Goal: Task Accomplishment & Management: Use online tool/utility

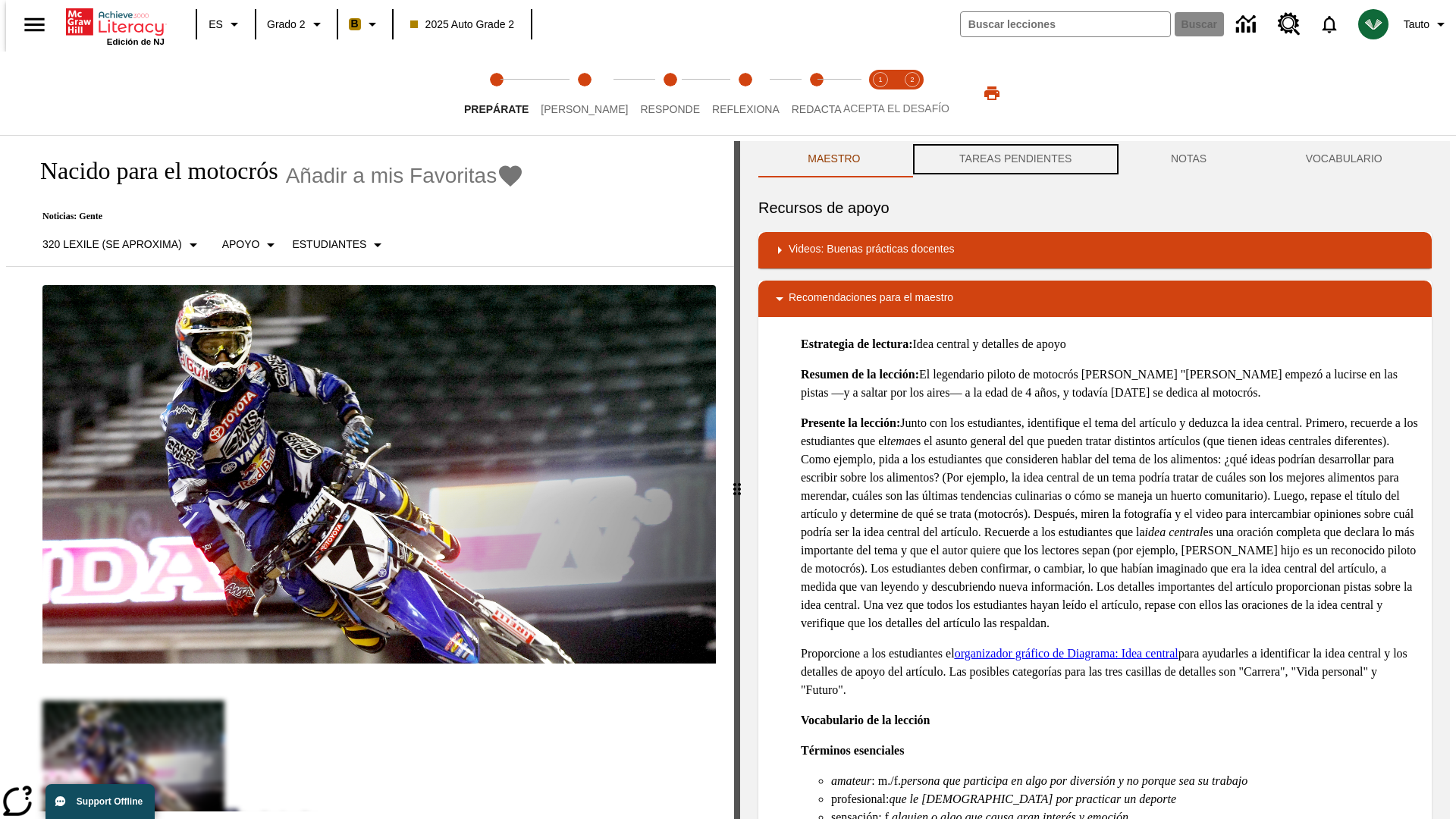
click at [1014, 159] on button "TAREAS PENDIENTES" at bounding box center [1015, 160] width 212 height 37
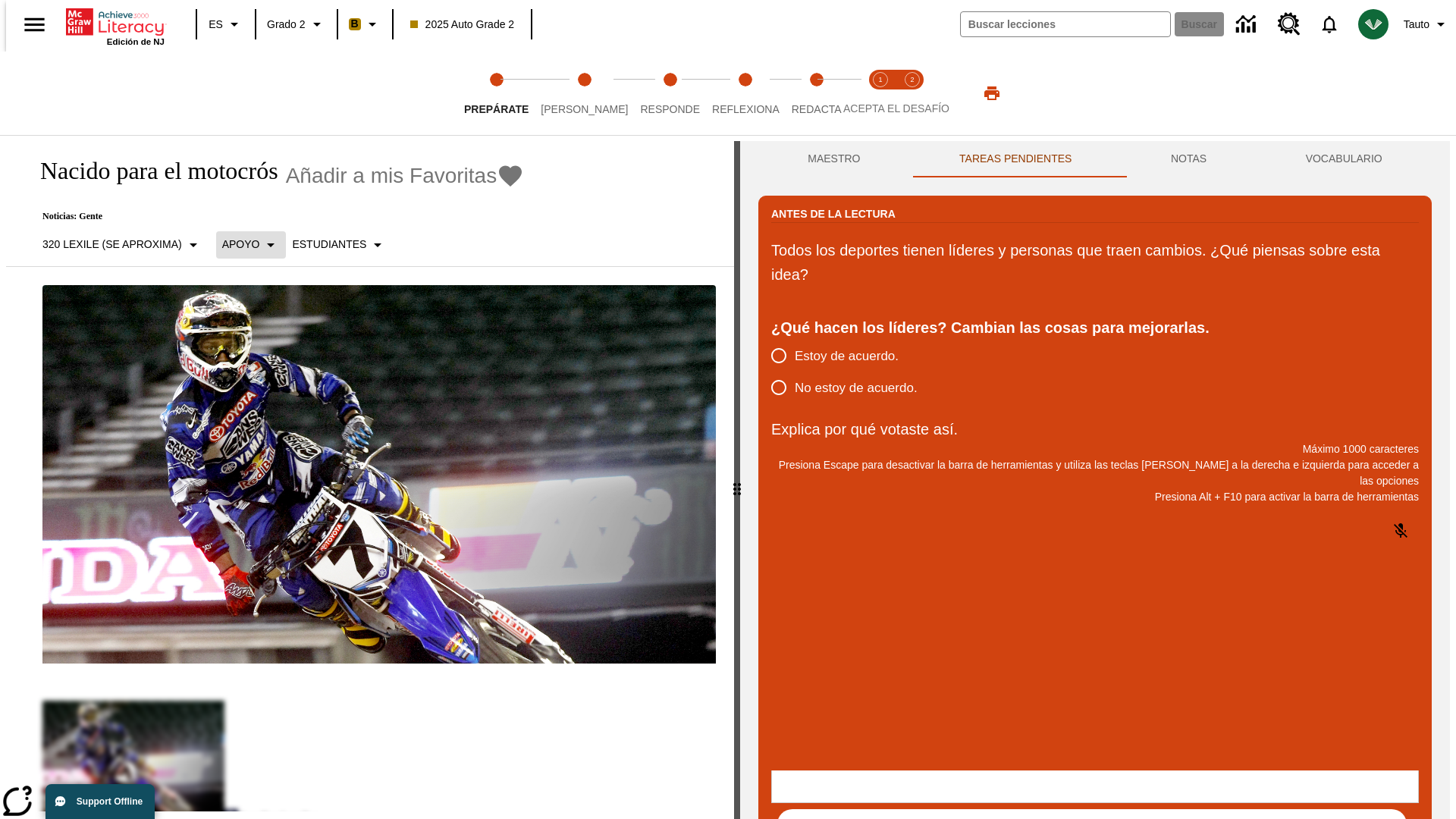
click at [243, 244] on p "Apoyo" at bounding box center [241, 244] width 38 height 16
click at [266, 333] on p "Apoyo" at bounding box center [266, 333] width 89 height 16
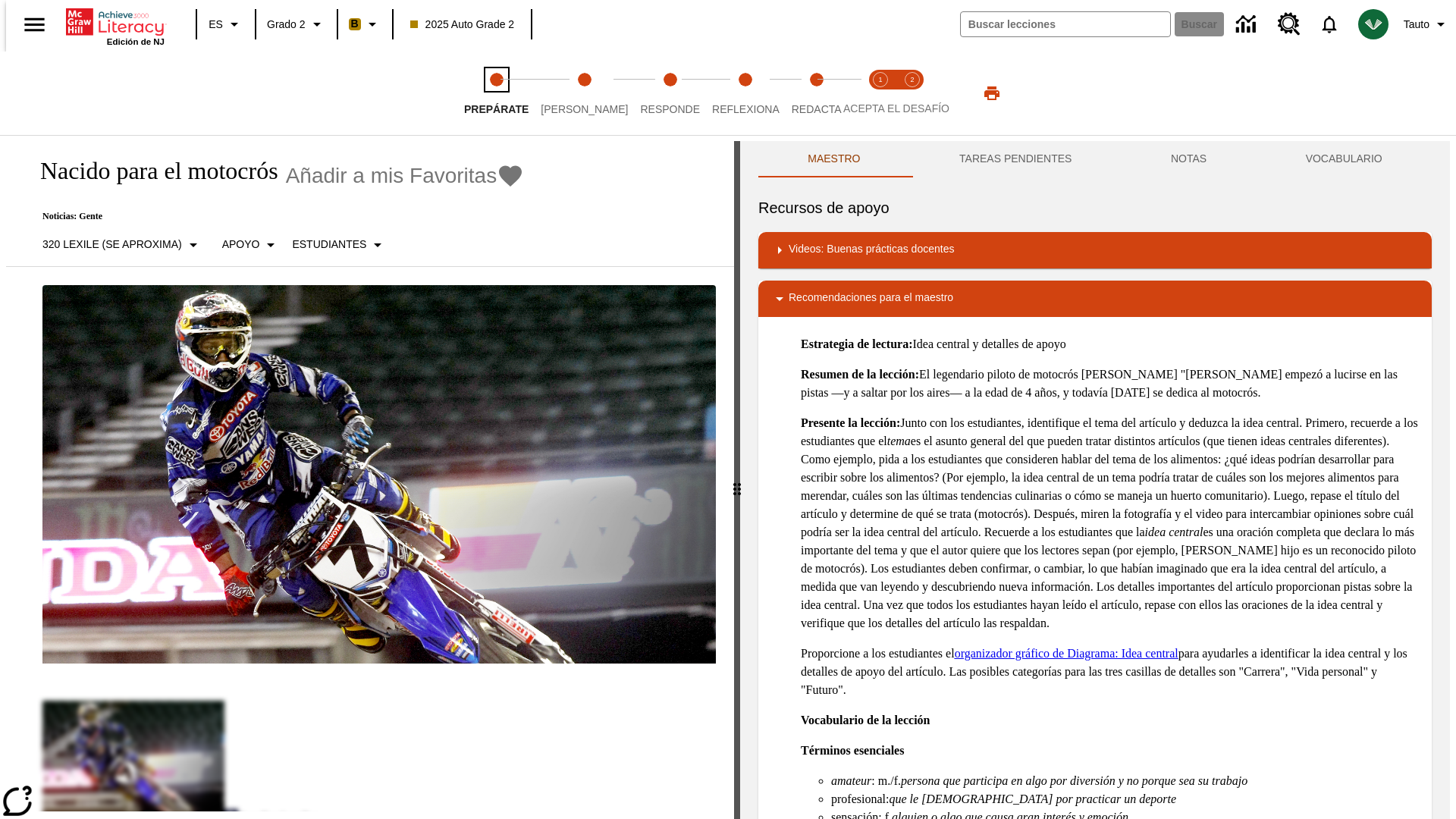
click at [496, 93] on span "Prepárate" at bounding box center [496, 103] width 64 height 28
click at [1014, 159] on button "TAREAS PENDIENTES" at bounding box center [1015, 160] width 212 height 37
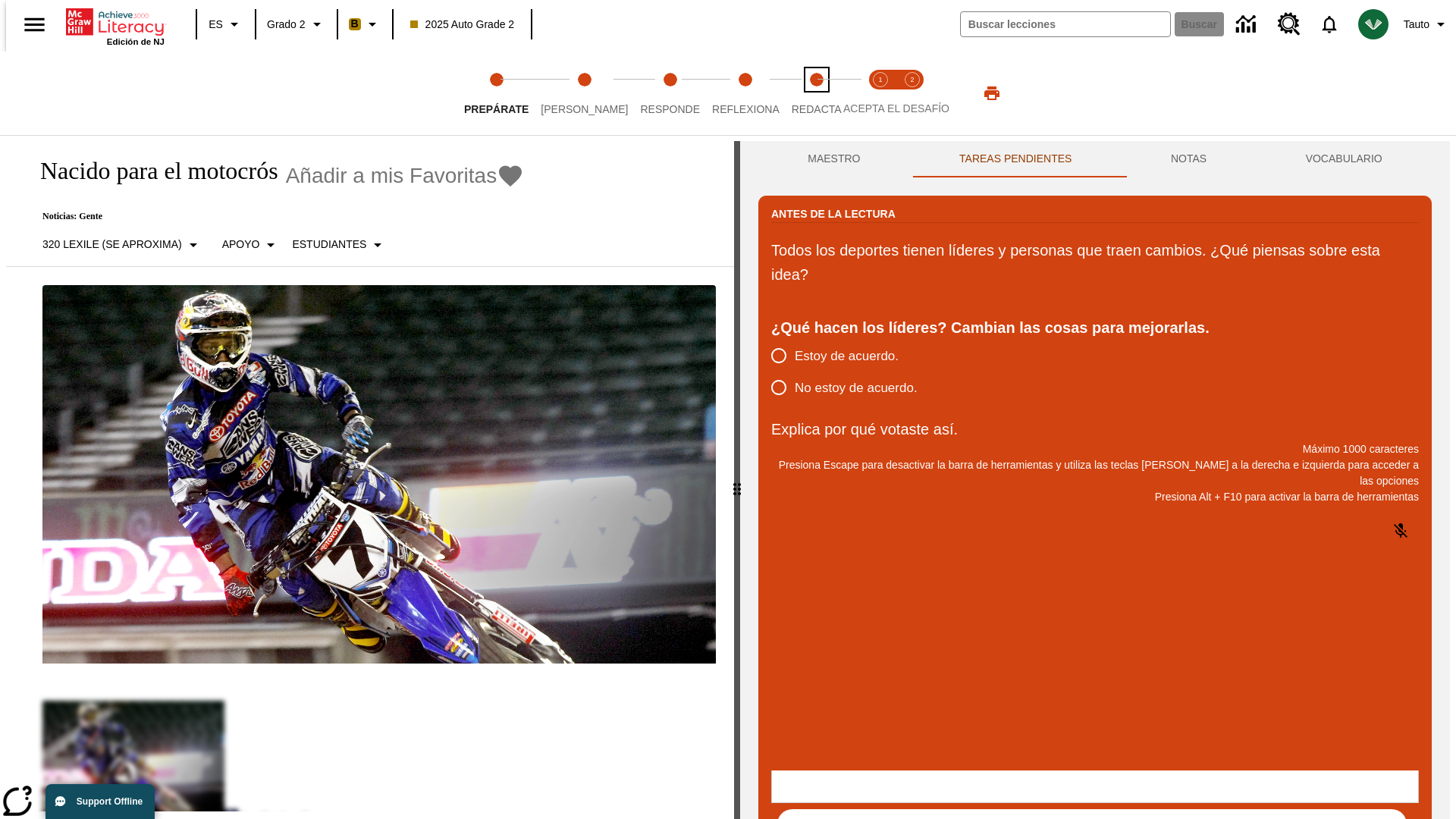
click at [800, 93] on span "Redacta" at bounding box center [817, 103] width 50 height 28
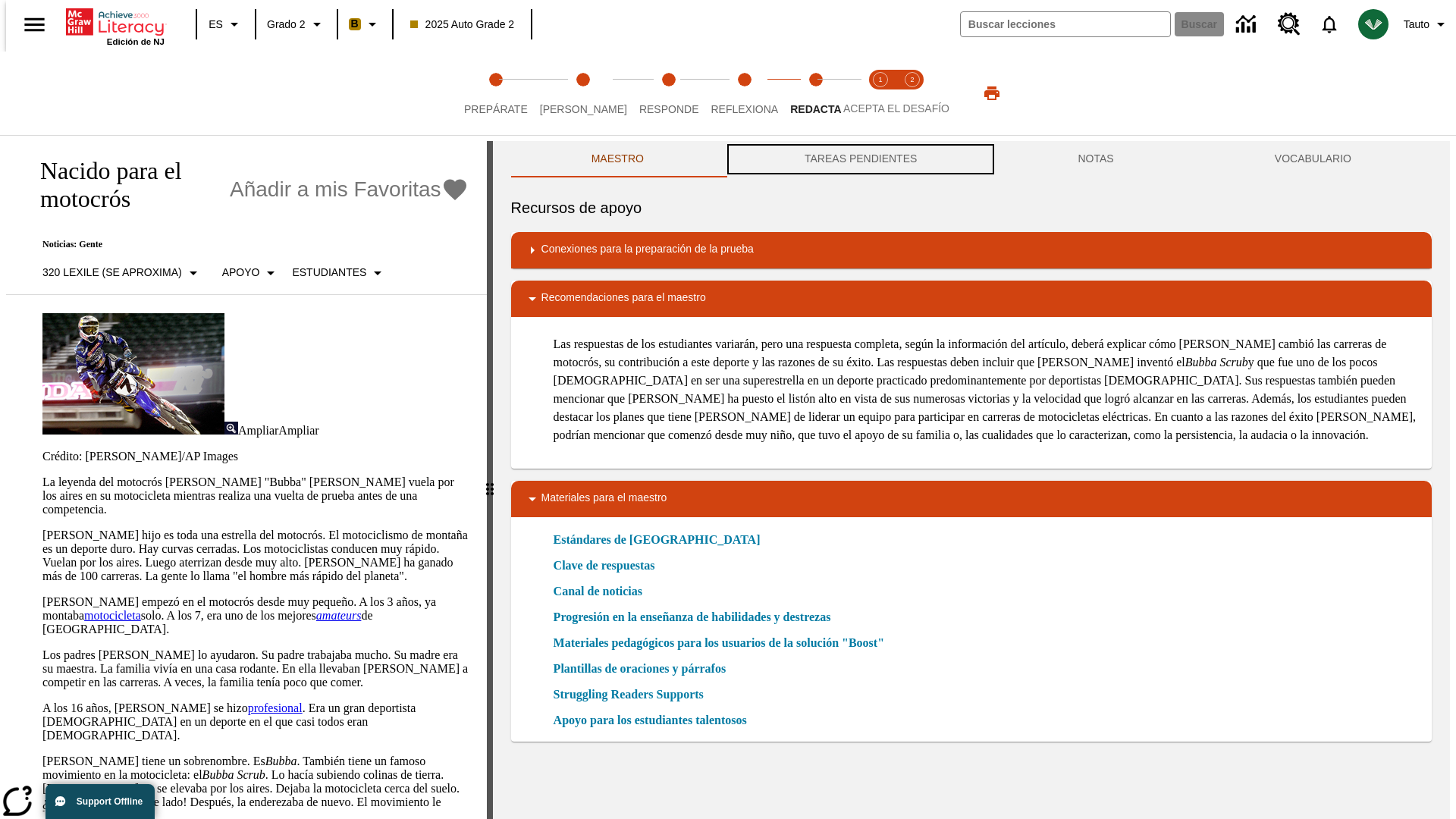
scroll to position [1, 0]
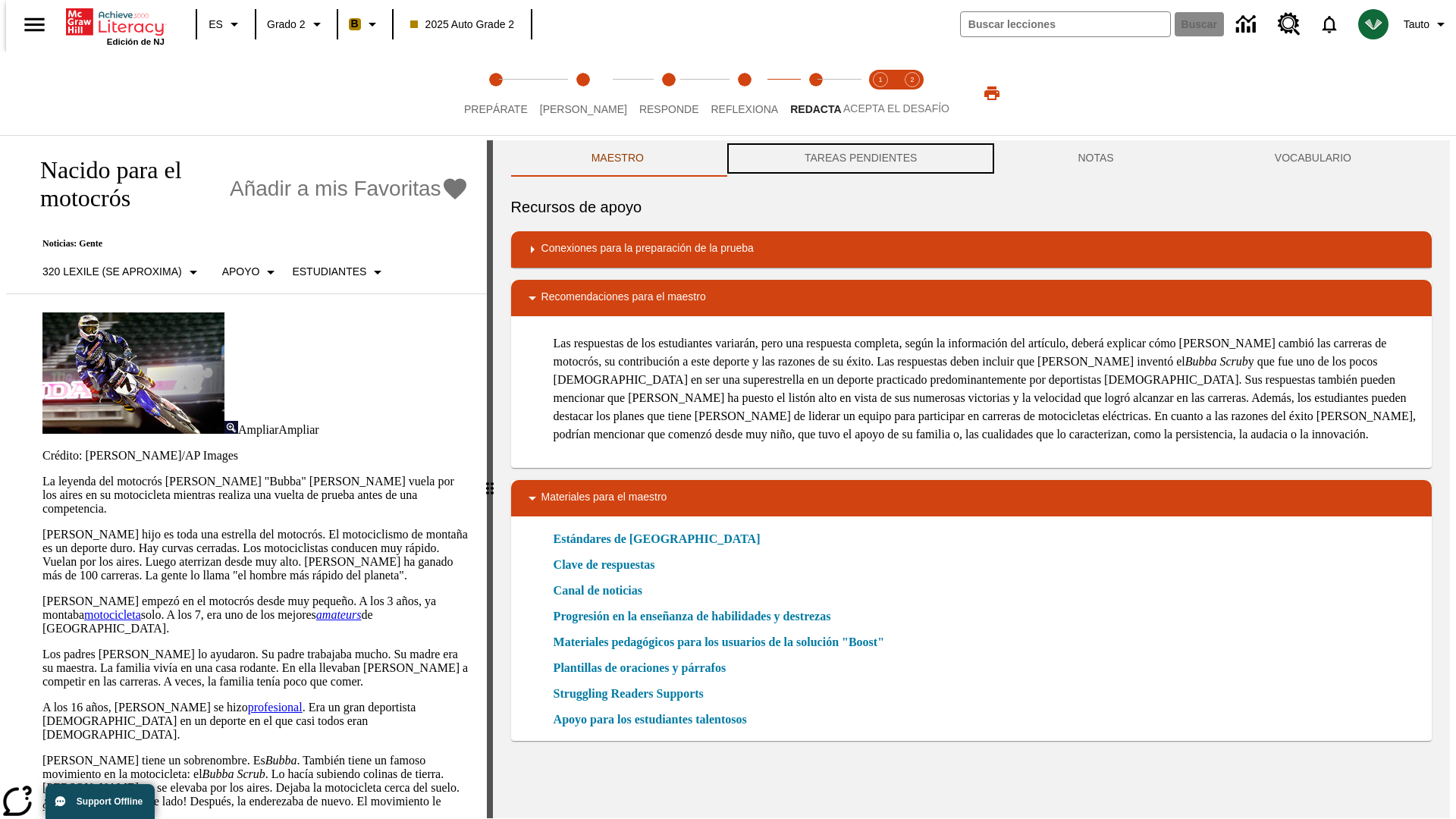
click at [859, 159] on button "TAREAS PENDIENTES" at bounding box center [860, 159] width 273 height 37
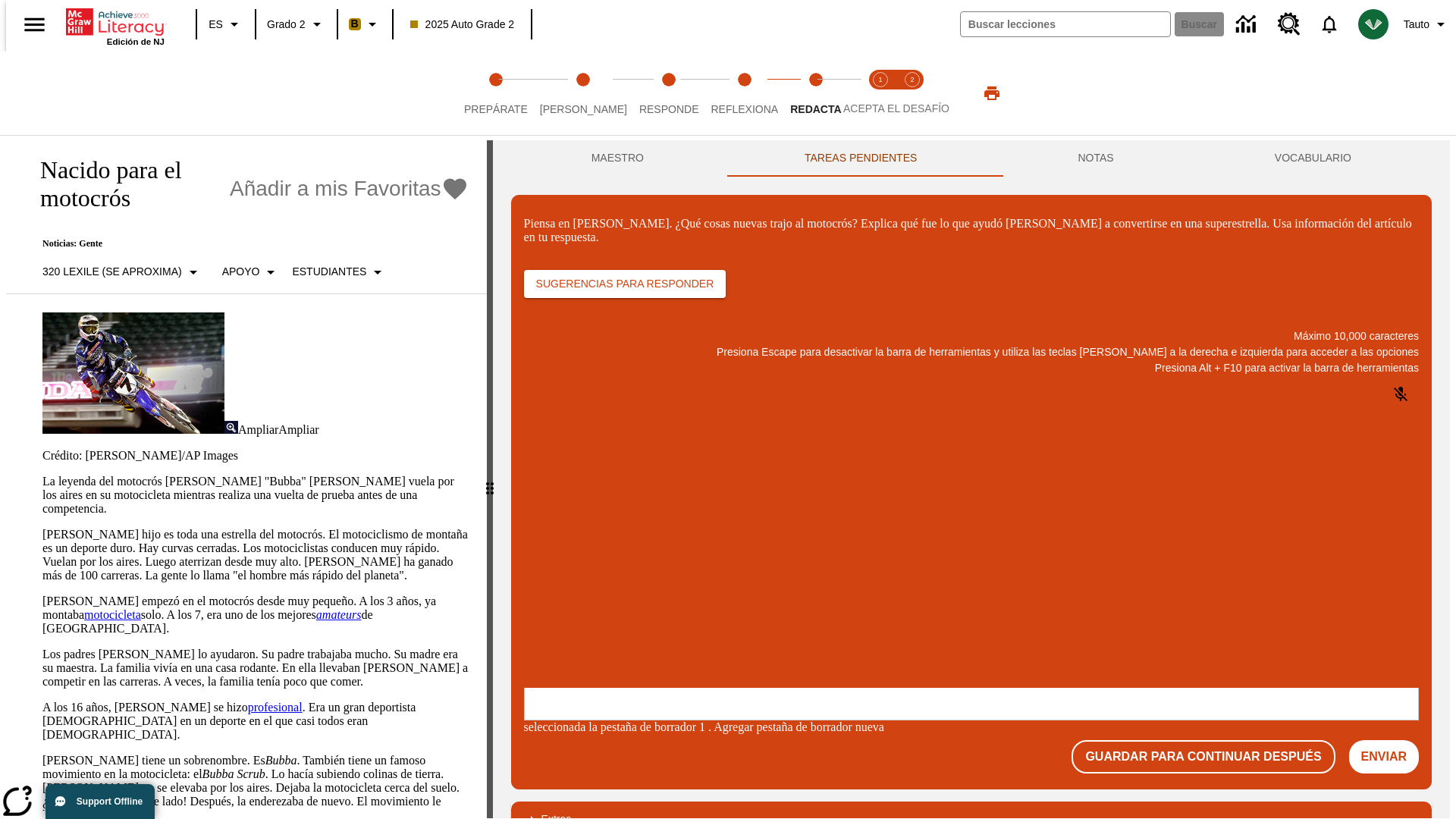
scroll to position [0, 0]
